Goal: Information Seeking & Learning: Learn about a topic

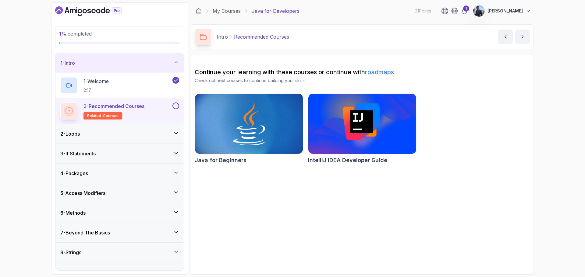
click at [175, 106] on button at bounding box center [175, 106] width 7 height 7
click at [525, 38] on icon "next content" at bounding box center [522, 37] width 6 height 6
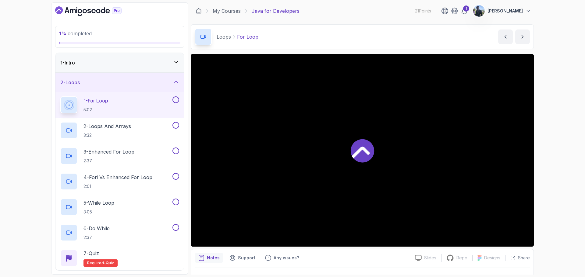
click at [368, 120] on div at bounding box center [362, 150] width 343 height 193
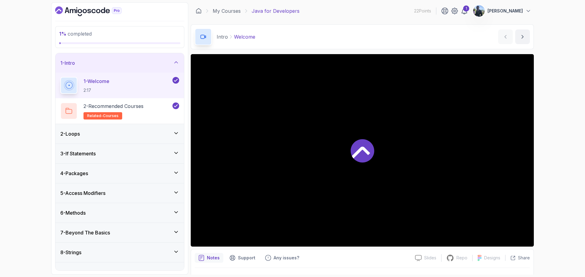
click at [121, 127] on div "2 - Loops" at bounding box center [119, 133] width 129 height 19
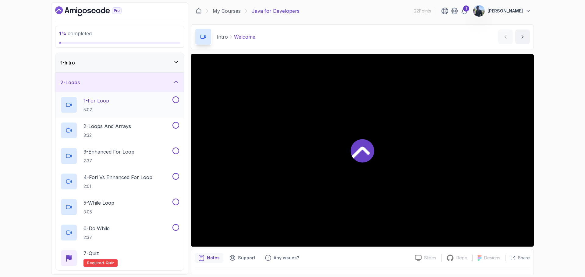
click at [147, 110] on div "1 - For Loop 5:02" at bounding box center [115, 105] width 111 height 17
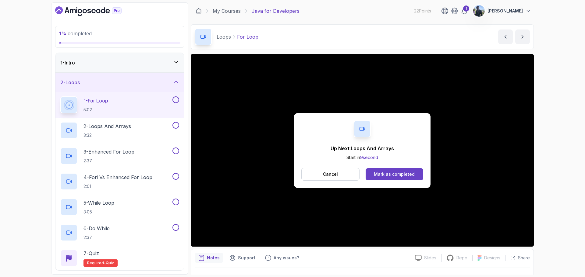
click at [390, 181] on div "Cancel Mark as completed" at bounding box center [362, 174] width 122 height 13
click at [394, 174] on div "Mark as completed" at bounding box center [394, 174] width 41 height 6
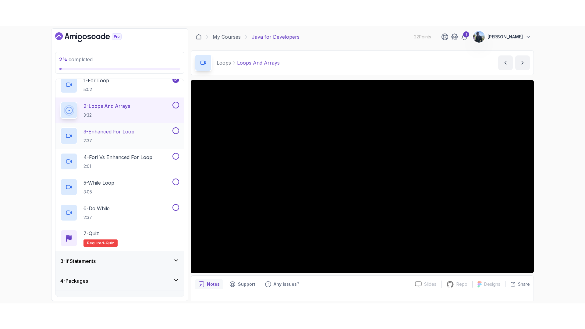
scroll to position [41, 0]
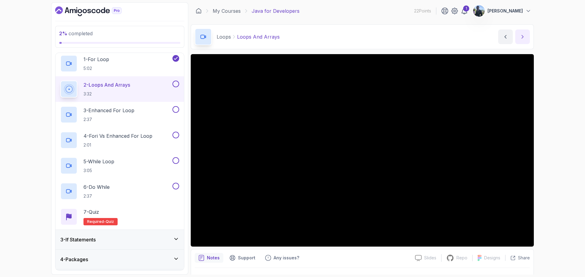
click at [516, 34] on button "next content" at bounding box center [522, 37] width 15 height 15
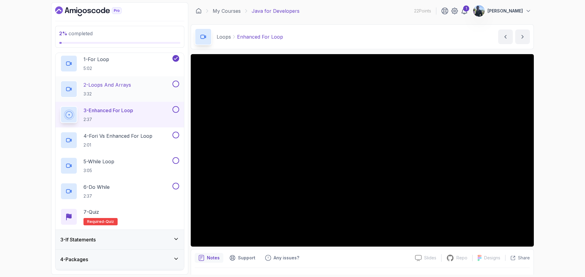
click at [178, 85] on button at bounding box center [175, 84] width 7 height 7
